Goal: Task Accomplishment & Management: Use online tool/utility

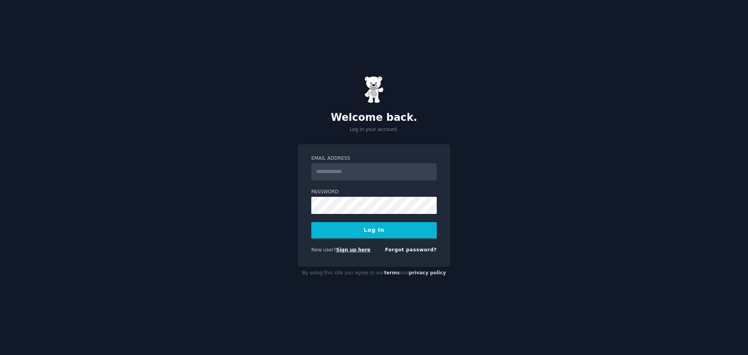
click at [350, 248] on link "Sign up here" at bounding box center [353, 249] width 34 height 5
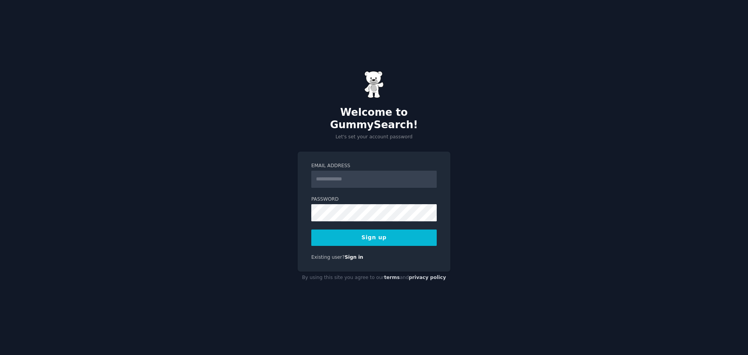
click at [333, 176] on input "Email Address" at bounding box center [373, 179] width 125 height 17
type input "**********"
click at [374, 236] on button "Sign up" at bounding box center [373, 237] width 125 height 16
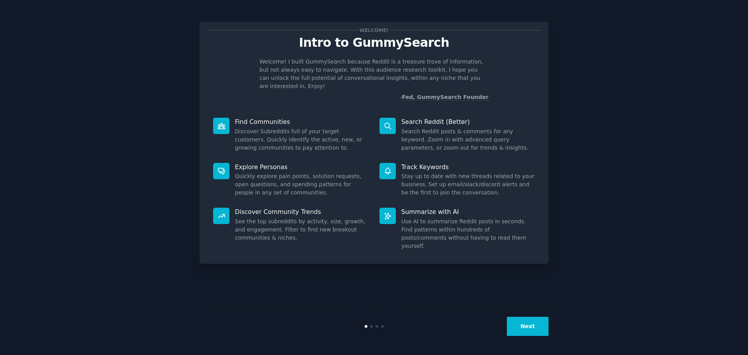
click at [529, 327] on button "Next" at bounding box center [528, 326] width 42 height 19
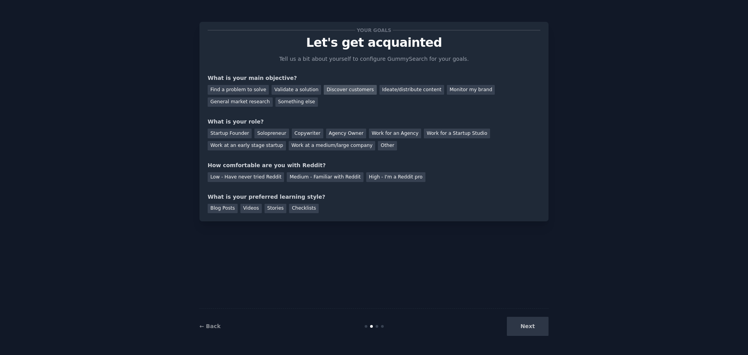
click at [336, 91] on div "Discover customers" at bounding box center [350, 90] width 53 height 10
click at [227, 134] on div "Startup Founder" at bounding box center [230, 133] width 44 height 10
click at [234, 91] on div "Find a problem to solve" at bounding box center [238, 90] width 61 height 10
click at [327, 90] on div "Discover customers" at bounding box center [350, 90] width 53 height 10
click at [240, 178] on div "Low - Have never tried Reddit" at bounding box center [246, 177] width 76 height 10
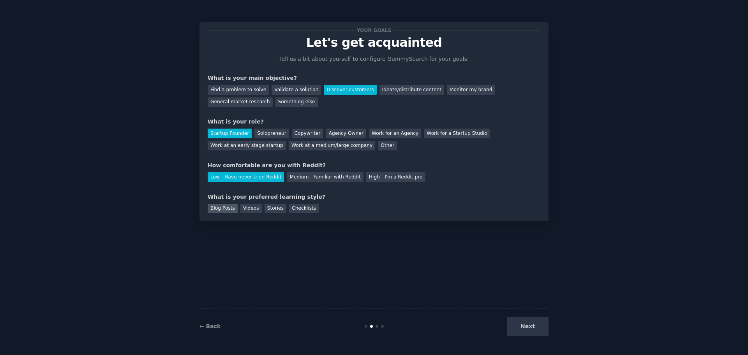
click at [223, 208] on div "Blog Posts" at bounding box center [223, 209] width 30 height 10
click at [533, 325] on button "Next" at bounding box center [528, 326] width 42 height 19
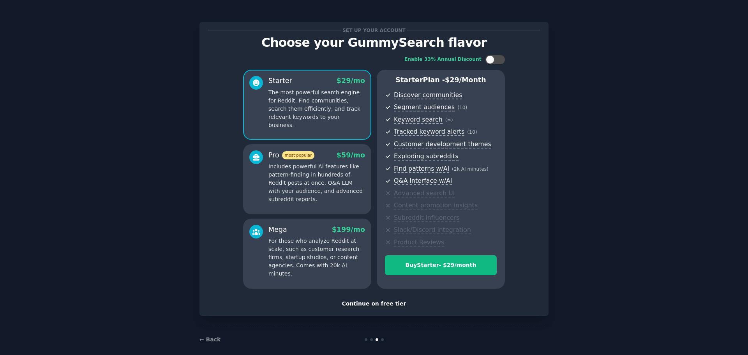
click at [378, 302] on div "Continue on free tier" at bounding box center [374, 303] width 332 height 8
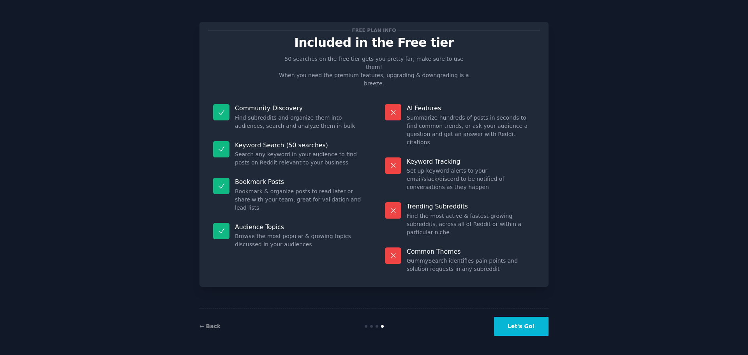
click at [528, 326] on button "Let's Go!" at bounding box center [521, 326] width 55 height 19
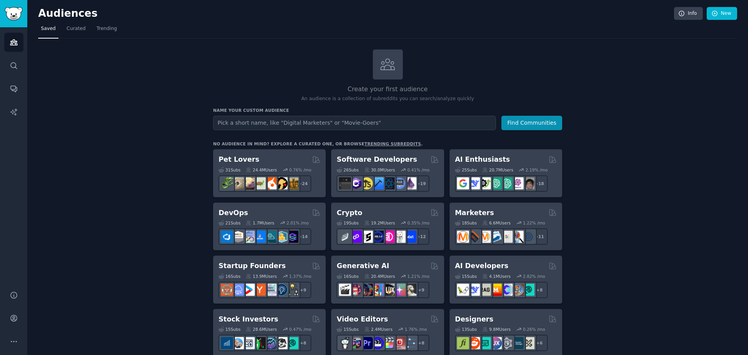
click at [240, 123] on input "text" at bounding box center [354, 123] width 283 height 14
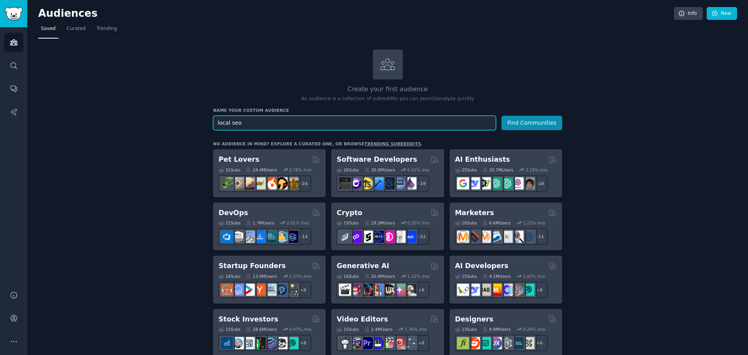
type input "local seo"
click at [501, 116] on button "Find Communities" at bounding box center [531, 123] width 61 height 14
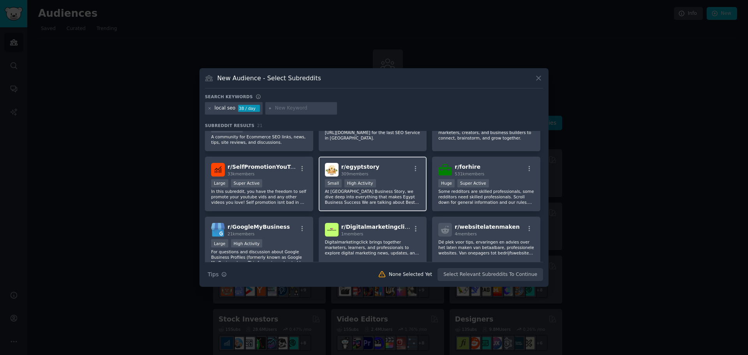
scroll to position [248, 0]
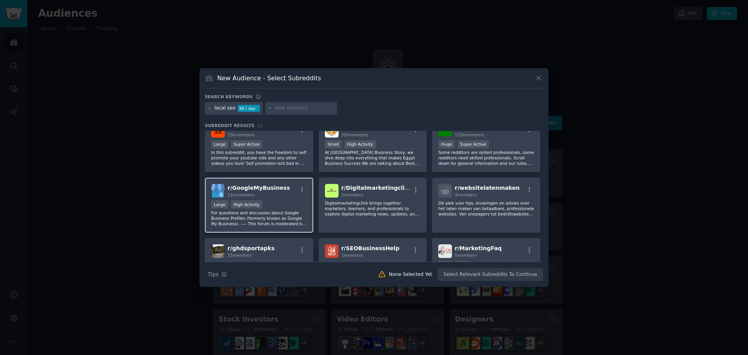
click at [269, 211] on p "For questions and discussion about Google Business Profiles (formerly known as …" at bounding box center [259, 218] width 96 height 16
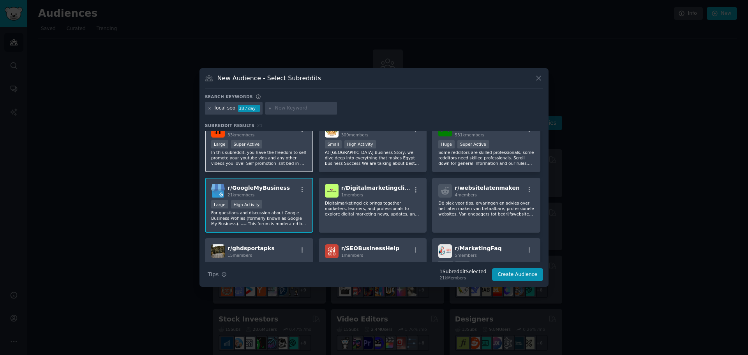
click at [281, 146] on div "Large Super Active" at bounding box center [259, 145] width 96 height 10
click at [283, 148] on div "Large Super Active" at bounding box center [259, 145] width 96 height 10
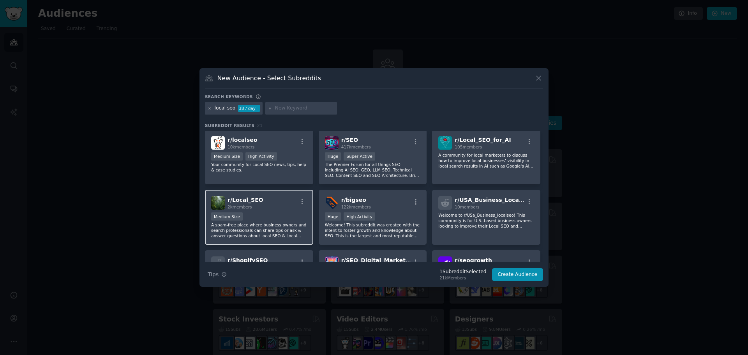
scroll to position [0, 0]
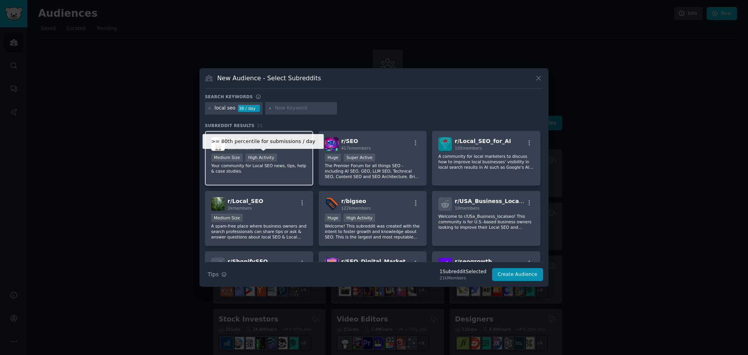
click at [268, 157] on div "High Activity" at bounding box center [261, 157] width 32 height 8
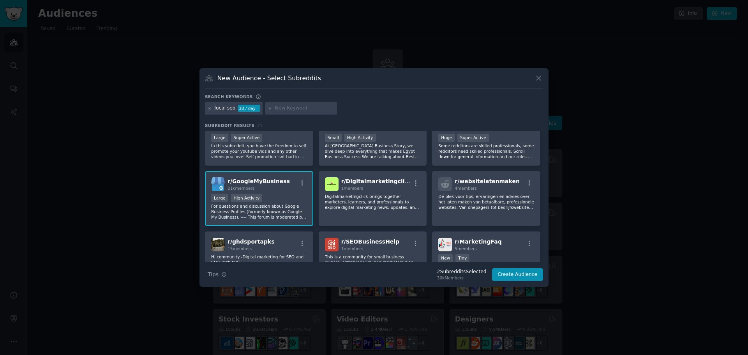
scroll to position [273, 0]
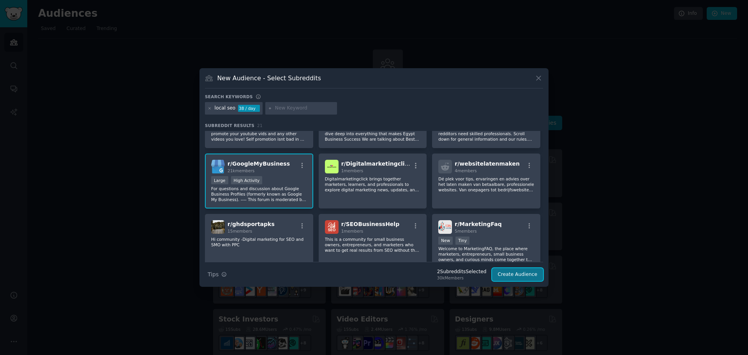
click at [522, 274] on button "Create Audience" at bounding box center [517, 274] width 51 height 13
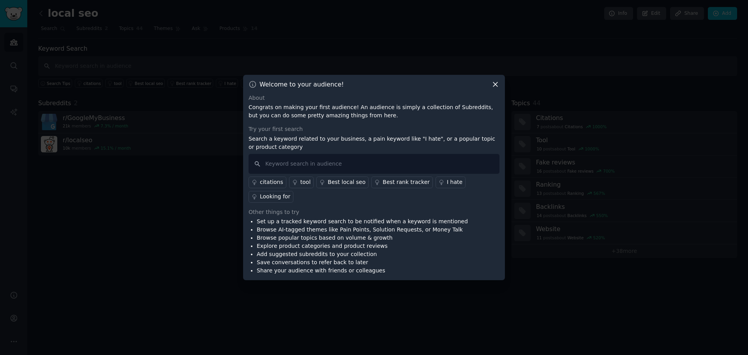
click at [386, 186] on div "Best rank tracker" at bounding box center [405, 182] width 47 height 8
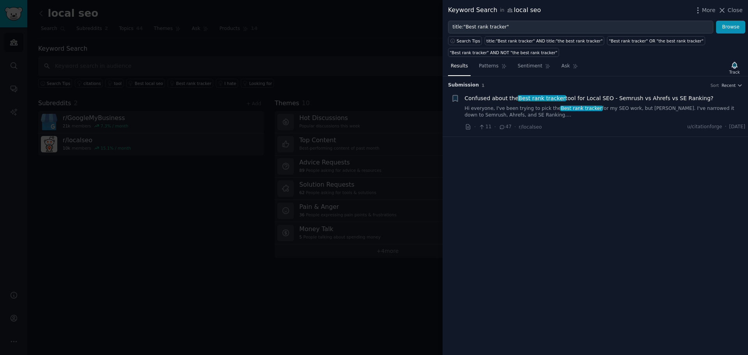
click at [528, 105] on link "Hi everyone, I've been trying to pick the Best rank tracker for my SEO work, bu…" at bounding box center [604, 112] width 281 height 14
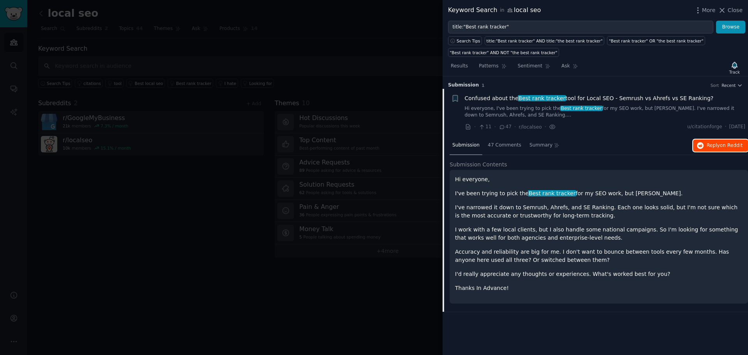
click at [722, 148] on span "on Reddit" at bounding box center [730, 144] width 23 height 5
